Goal: Information Seeking & Learning: Learn about a topic

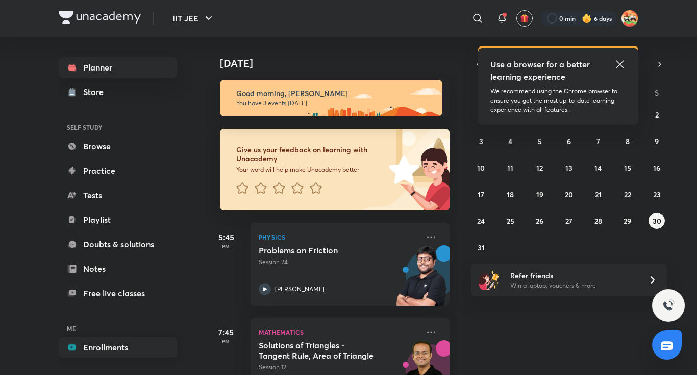
click at [90, 343] on link "Enrollments" at bounding box center [118, 347] width 118 height 20
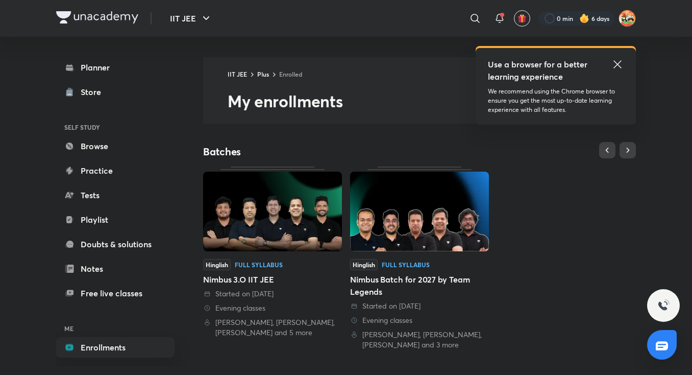
click at [617, 64] on icon at bounding box center [618, 64] width 8 height 8
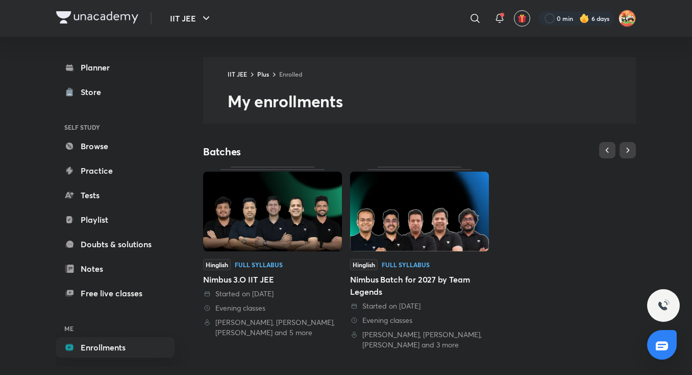
click at [275, 196] on img at bounding box center [272, 212] width 139 height 80
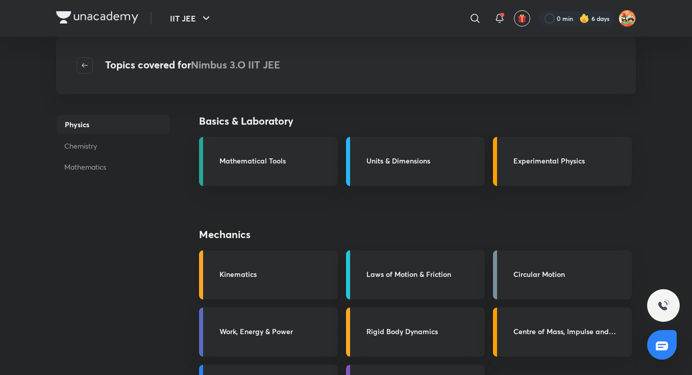
click at [230, 255] on link "Kinematics" at bounding box center [268, 274] width 139 height 49
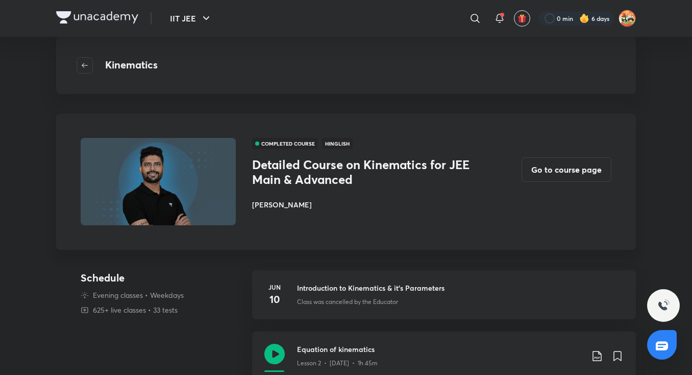
click at [536, 172] on button "Go to course page" at bounding box center [567, 169] width 90 height 25
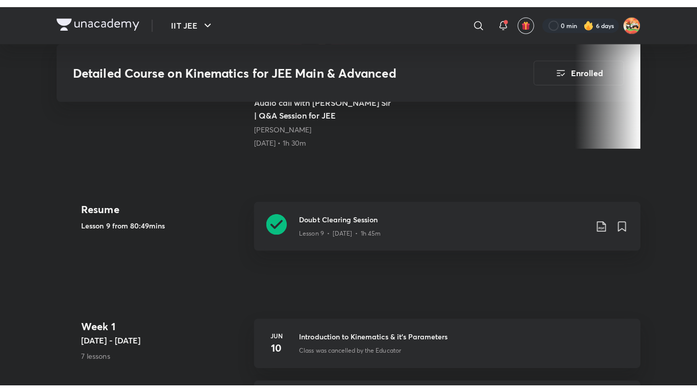
scroll to position [427, 0]
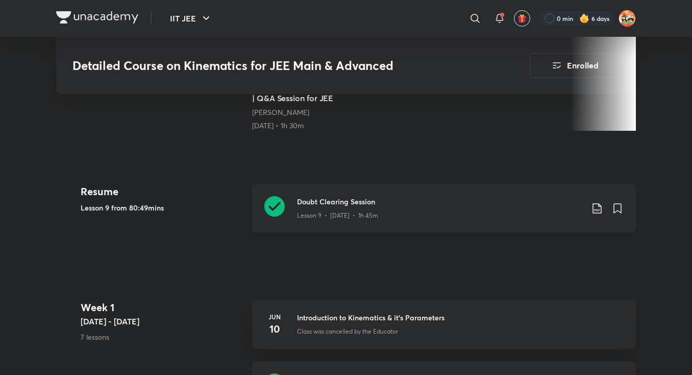
click at [502, 207] on div "Lesson 9 • [DATE] • 1h 45m" at bounding box center [440, 213] width 286 height 13
